Goal: Task Accomplishment & Management: Use online tool/utility

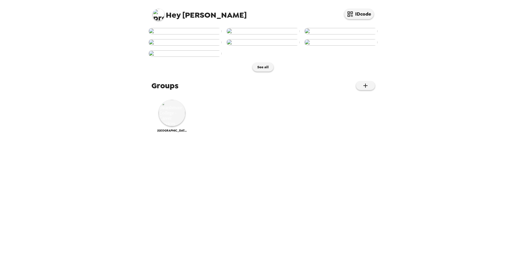
scroll to position [147, 0]
click at [169, 126] on img at bounding box center [172, 113] width 26 height 26
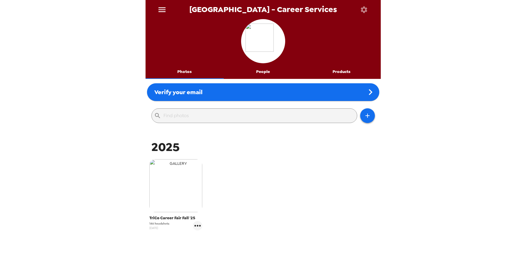
click at [183, 183] on img "button" at bounding box center [175, 185] width 53 height 53
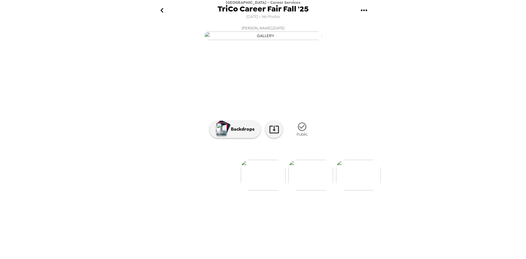
scroll to position [2, 0]
click at [359, 190] on img at bounding box center [358, 175] width 45 height 31
